Goal: Information Seeking & Learning: Learn about a topic

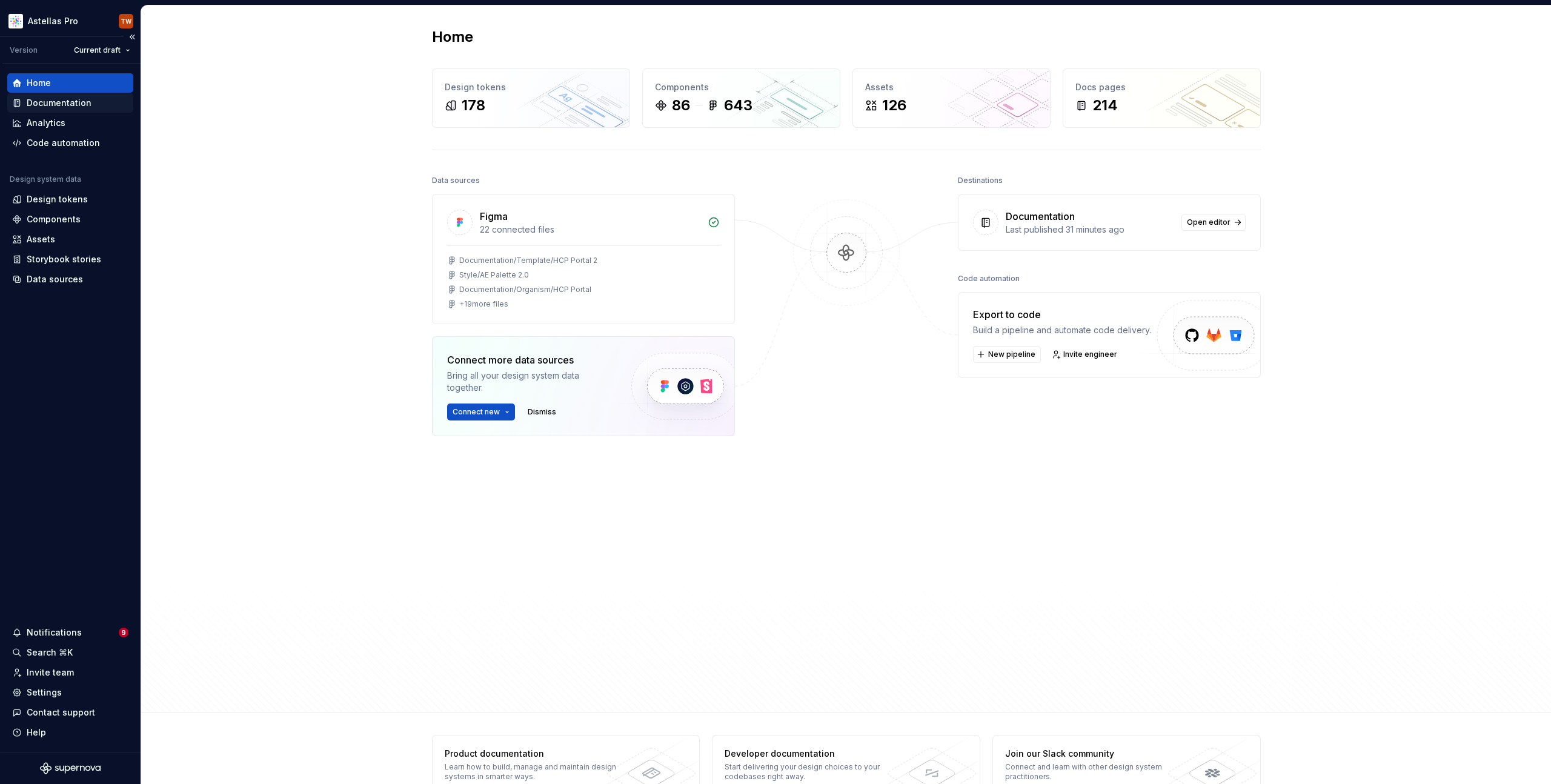
click at [65, 102] on div "Documentation" at bounding box center [59, 102] width 65 height 12
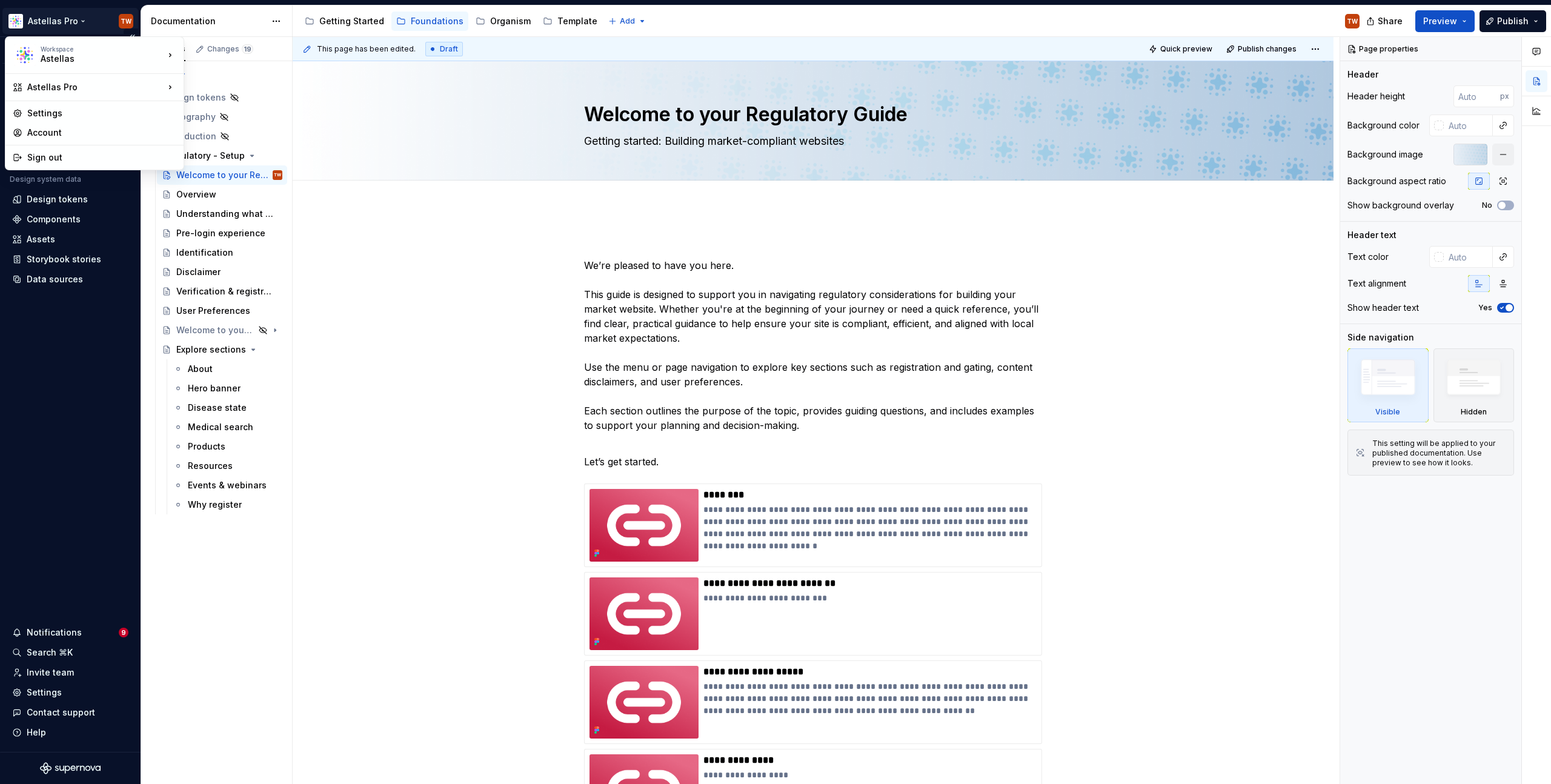
click at [72, 20] on html "Astellas Pro TW Version Current draft Home Documentation Analytics Code automat…" at bounding box center [775, 392] width 1551 height 784
click at [269, 88] on div "Astellas Elements" at bounding box center [255, 89] width 104 height 12
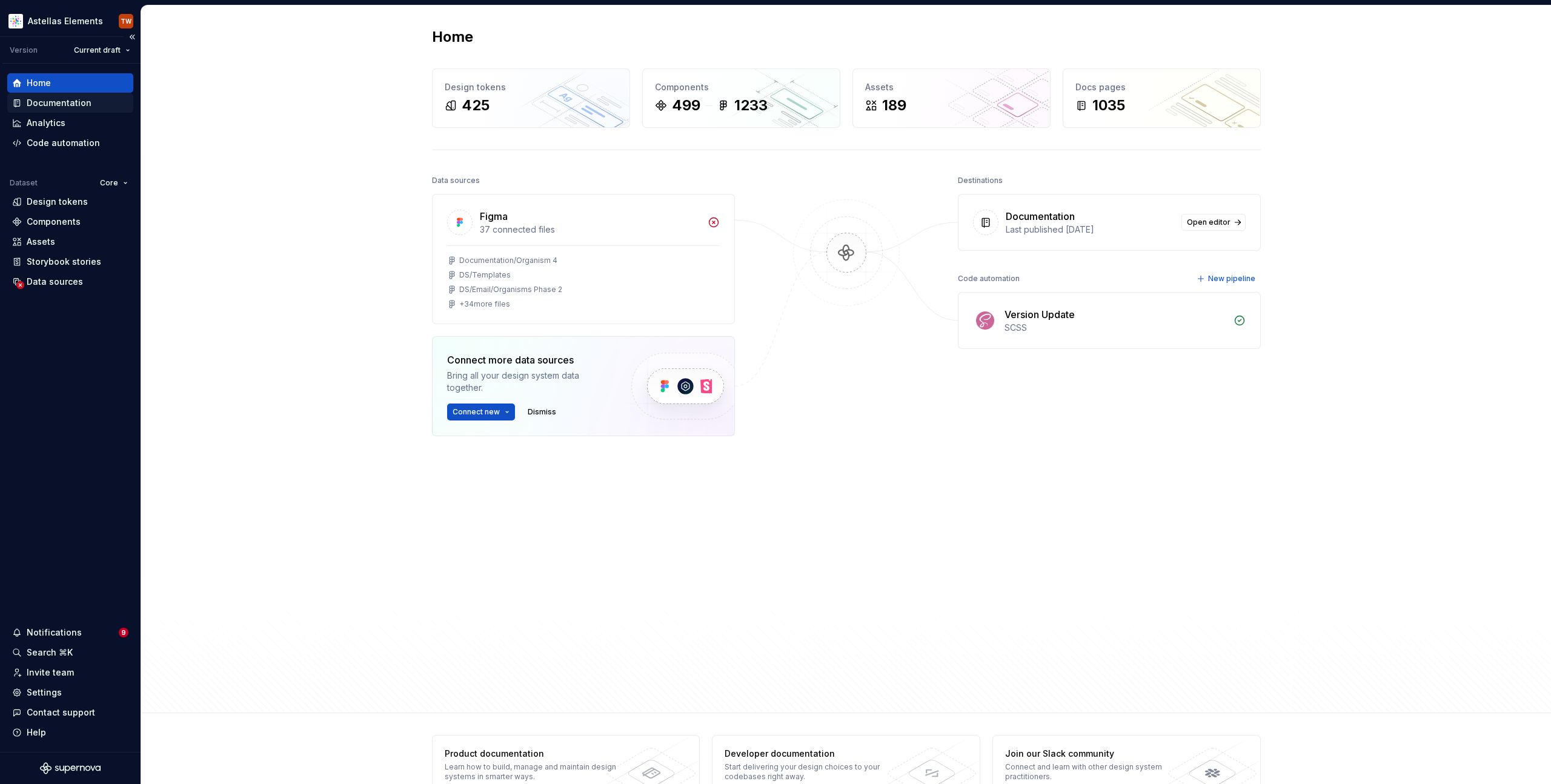
click at [63, 102] on div "Documentation" at bounding box center [59, 102] width 65 height 12
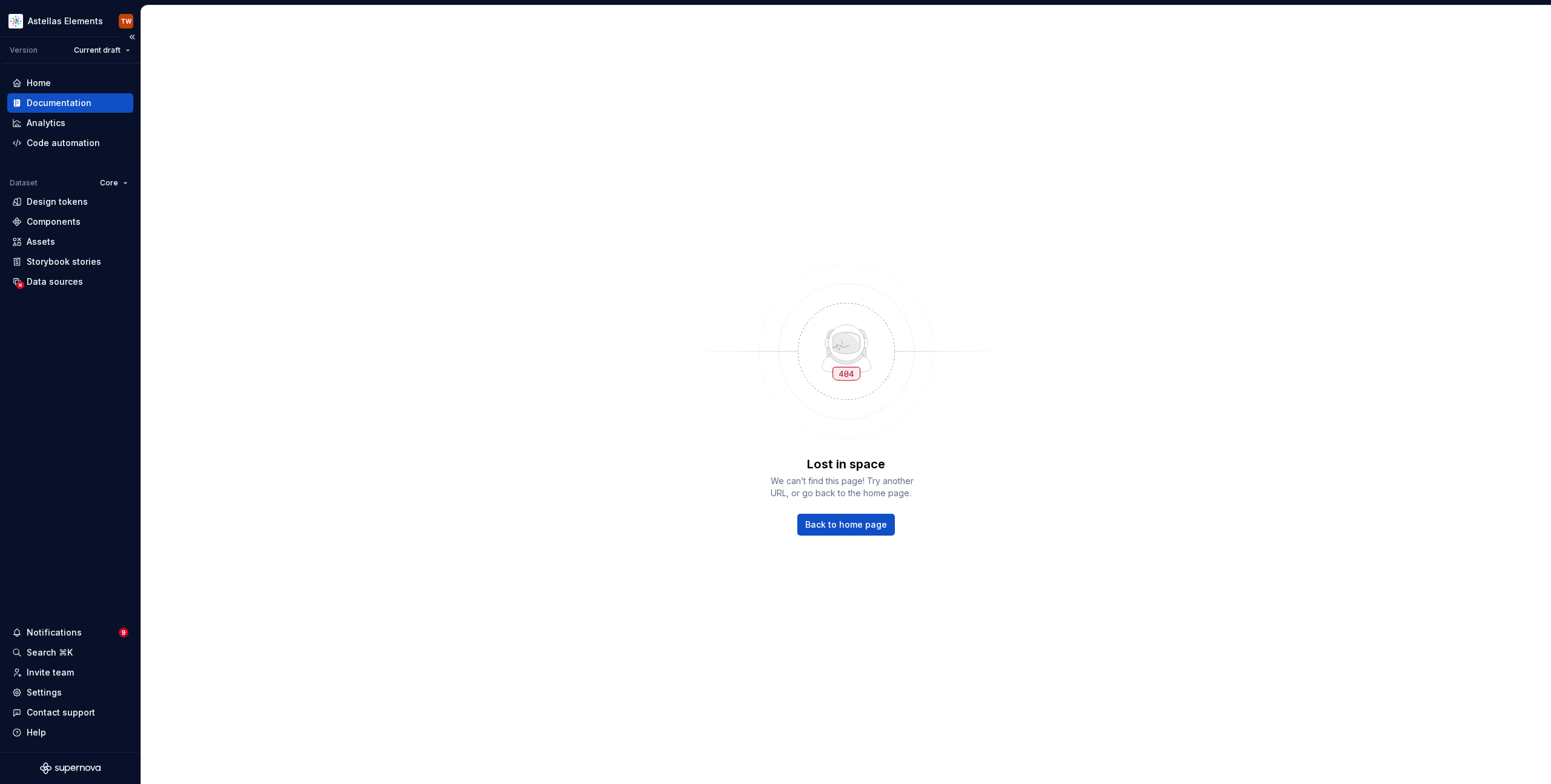
click at [56, 102] on div "Documentation" at bounding box center [59, 102] width 65 height 12
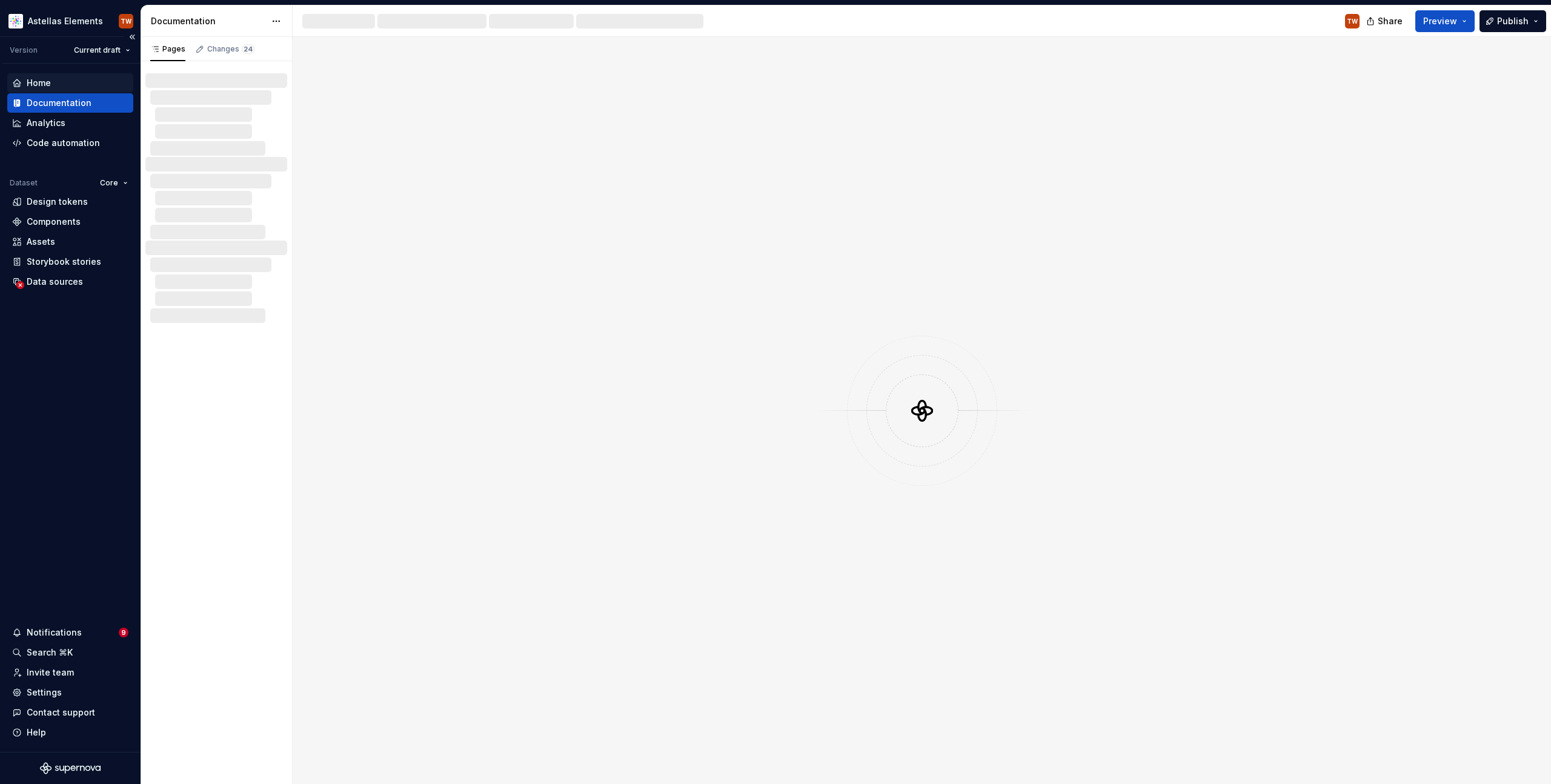
click at [45, 81] on div "Home" at bounding box center [39, 83] width 24 height 12
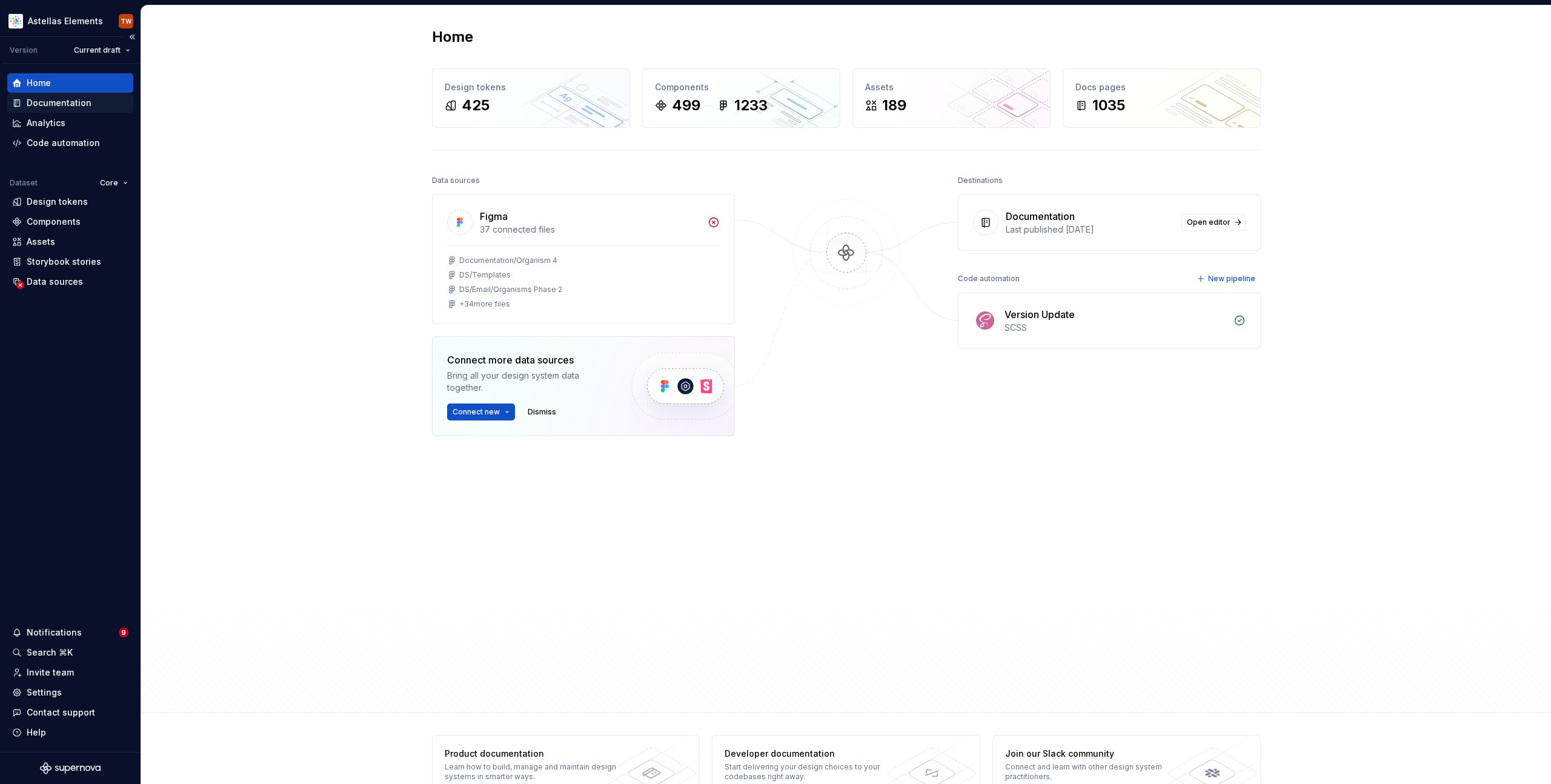
click at [40, 102] on div "Documentation" at bounding box center [59, 102] width 65 height 12
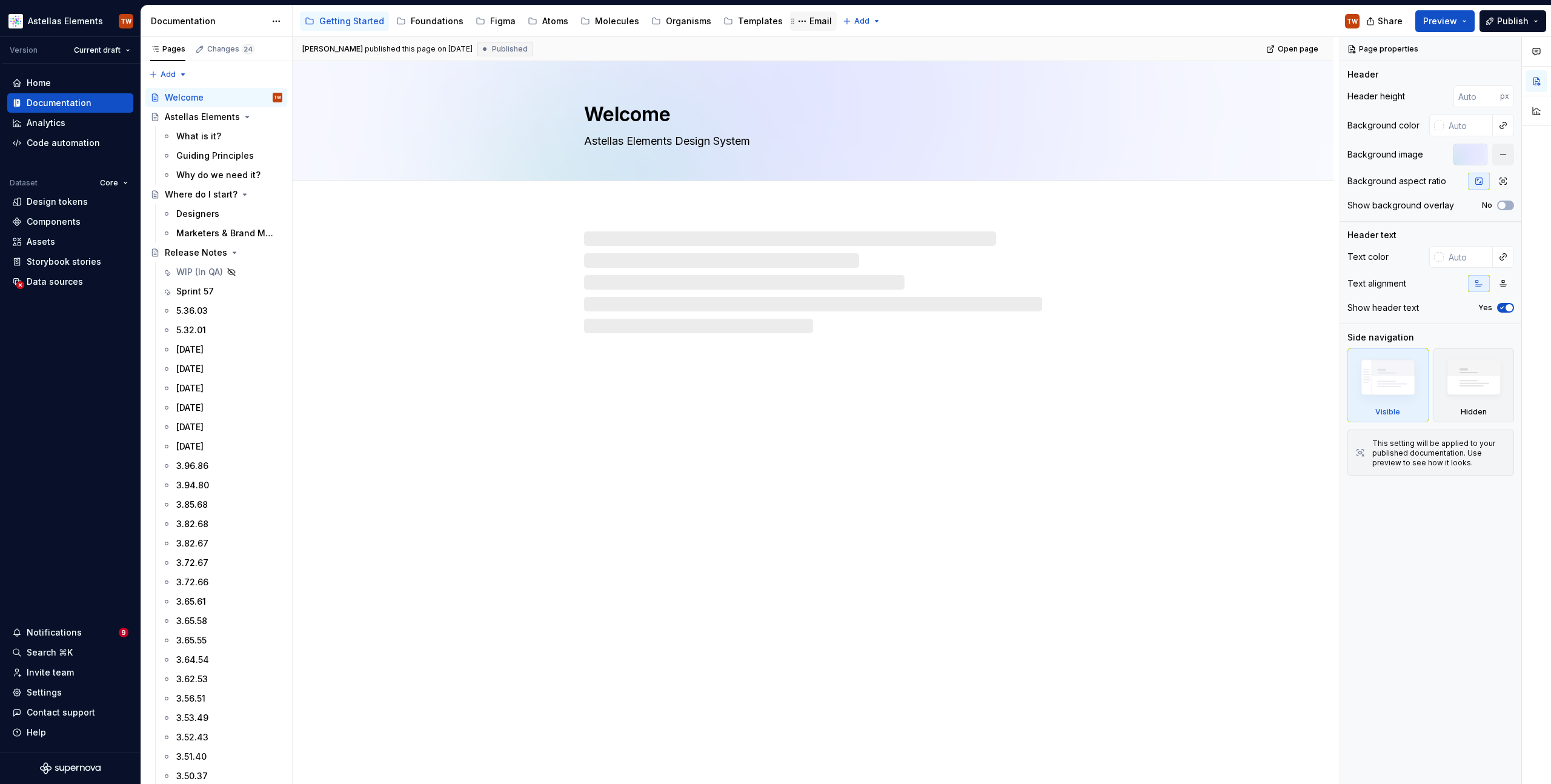
click at [809, 21] on div "Email" at bounding box center [820, 21] width 22 height 12
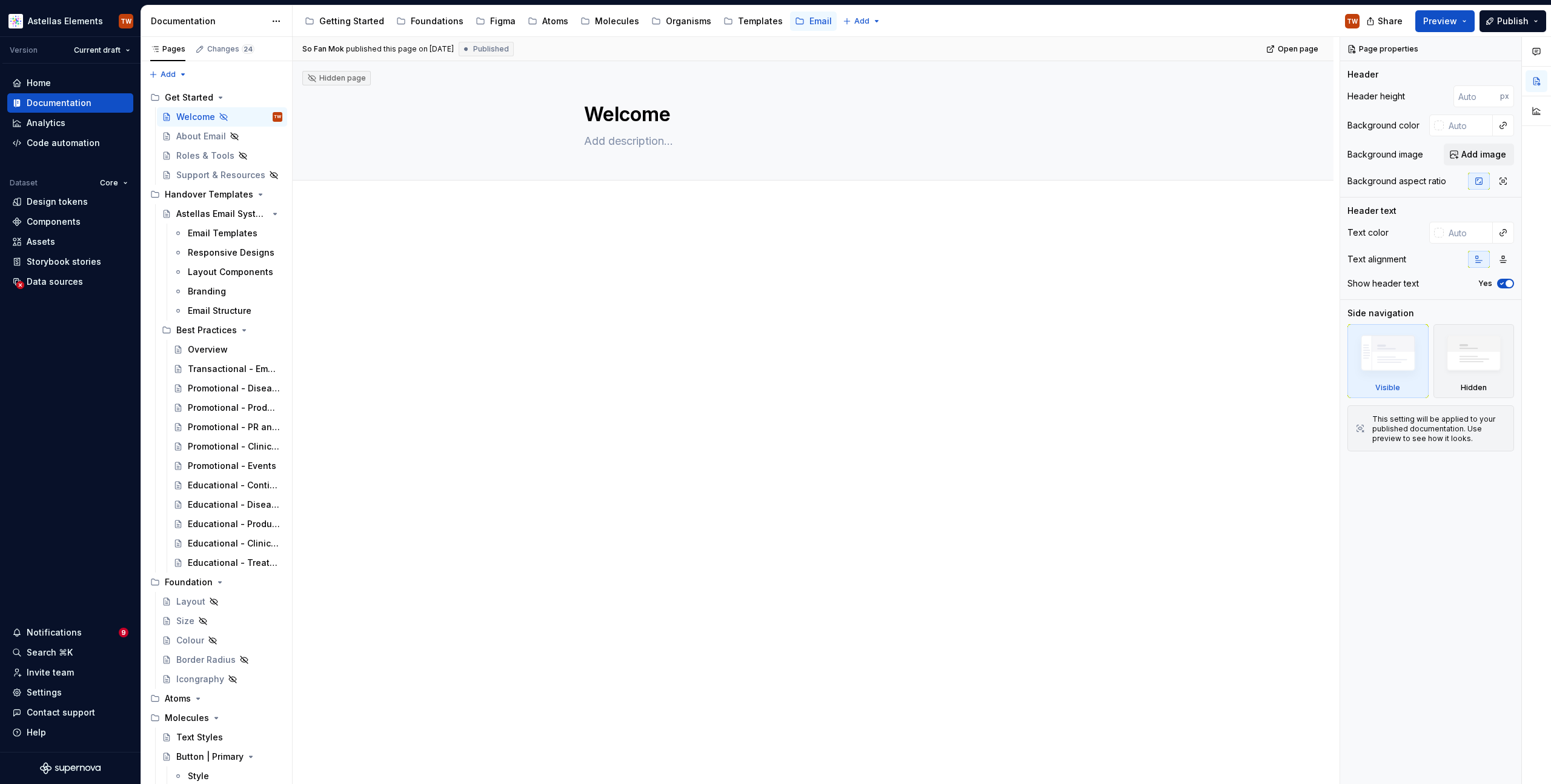
click at [621, 367] on div at bounding box center [813, 369] width 1041 height 324
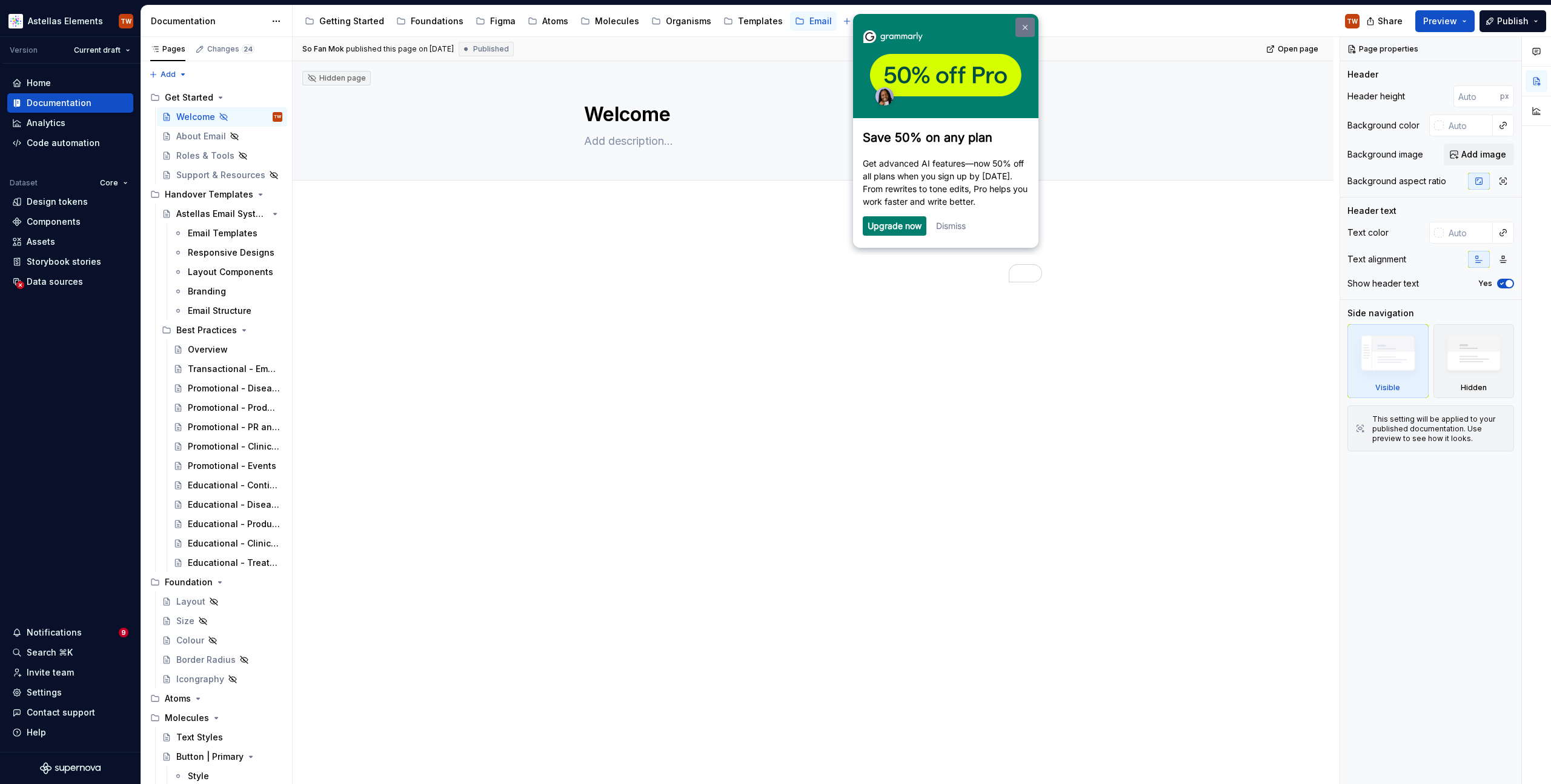
click at [1025, 28] on img at bounding box center [1025, 28] width 5 height 6
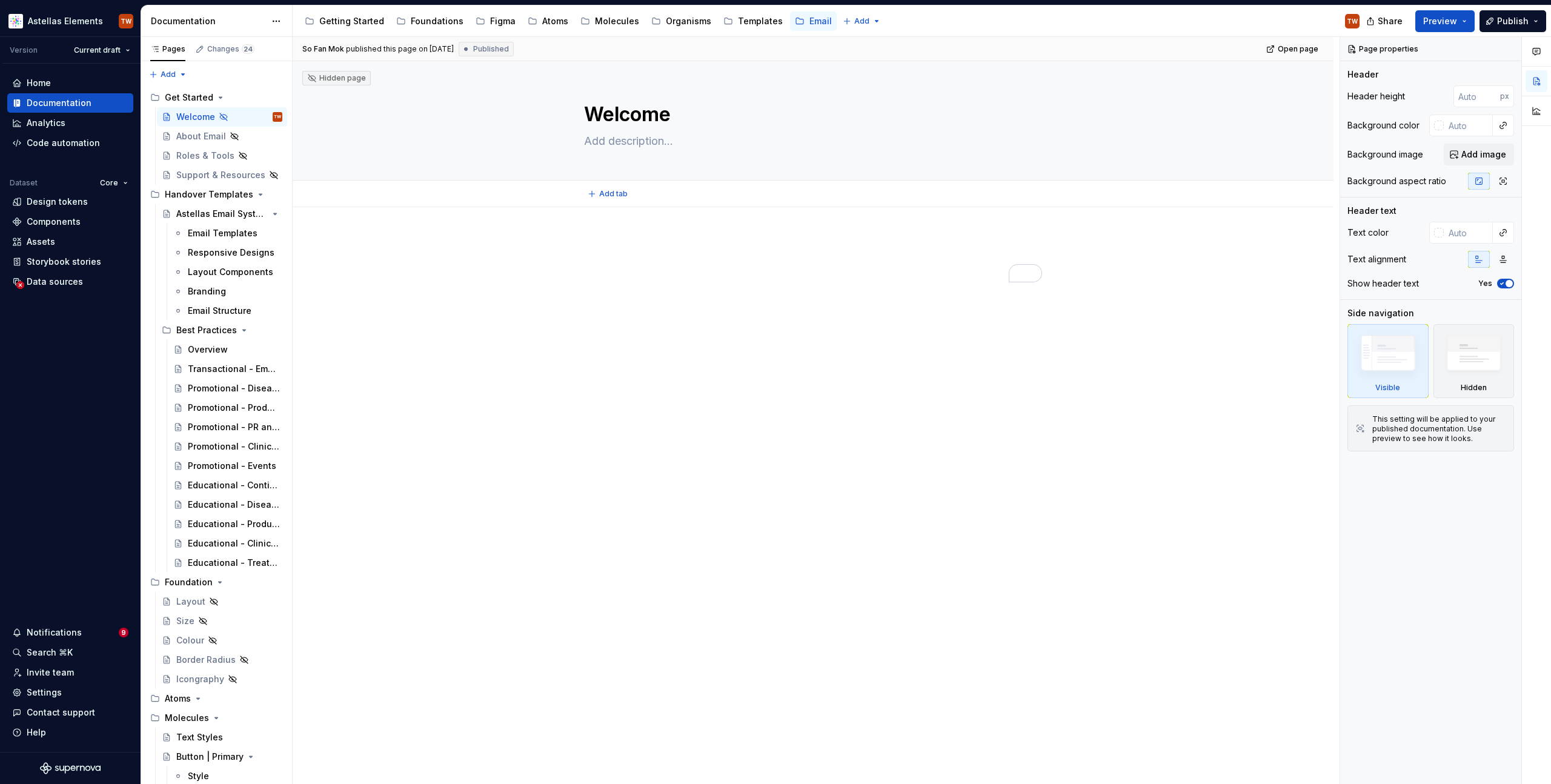
click at [843, 231] on div "So Fan Mok published this page on [DATE] Published Open page Hidden page Welcom…" at bounding box center [816, 411] width 1047 height 748
type textarea "*"
